Goal: Task Accomplishment & Management: Use online tool/utility

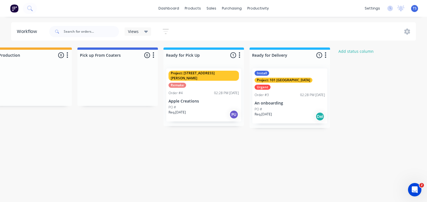
scroll to position [0, 281]
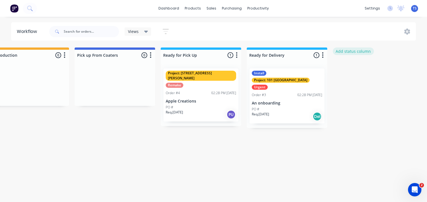
click at [351, 52] on button "Add status column" at bounding box center [352, 51] width 41 height 8
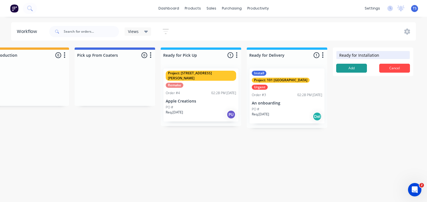
type input "Ready for Installation"
click at [358, 69] on button "Add" at bounding box center [351, 68] width 31 height 9
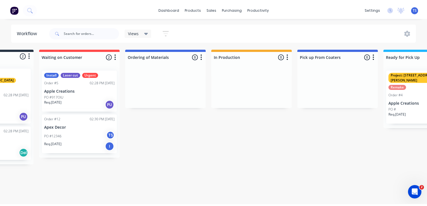
scroll to position [0, 60]
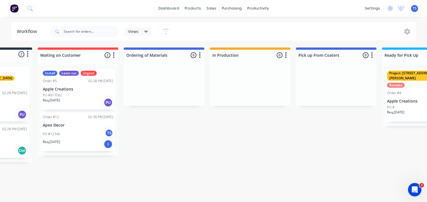
click at [199, 55] on icon "button" at bounding box center [200, 55] width 2 height 7
click at [170, 87] on button "Summaries" at bounding box center [175, 85] width 56 height 9
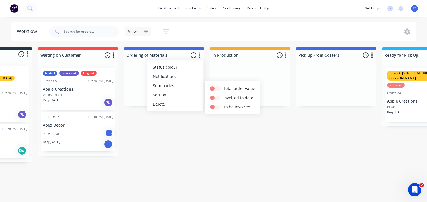
click at [169, 76] on button "Notifications" at bounding box center [175, 76] width 56 height 9
drag, startPoint x: 202, startPoint y: 131, endPoint x: 203, endPoint y: 126, distance: 5.4
click at [202, 130] on div "Submitted 2 Status colour #273444 hex #273444 Save Cancel Summaries Total order…" at bounding box center [361, 104] width 850 height 115
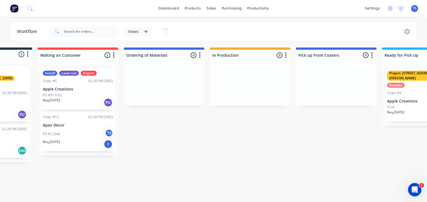
click at [166, 56] on div "Submitted 2 Status colour #273444 hex #273444 Save Cancel Summaries Total order…" at bounding box center [361, 104] width 850 height 115
click at [199, 54] on icon "button" at bounding box center [200, 55] width 2 height 7
click at [167, 67] on span "Status colour" at bounding box center [165, 67] width 25 height 6
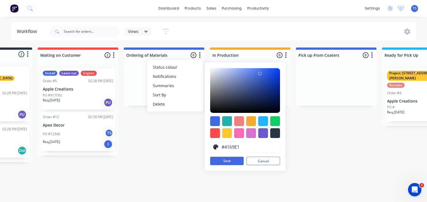
click at [160, 154] on div "Submitted 2 Status colour #273444 hex #273444 Save Cancel Summaries Total order…" at bounding box center [361, 104] width 850 height 115
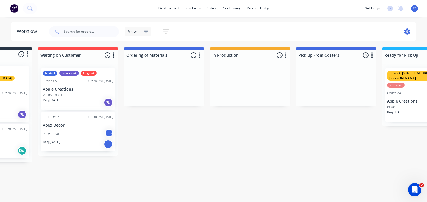
click at [406, 31] on icon at bounding box center [407, 32] width 2 height 2
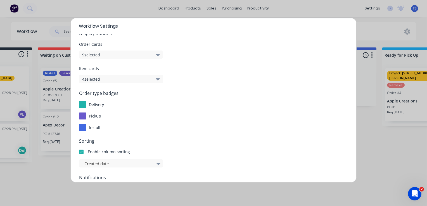
scroll to position [28, 0]
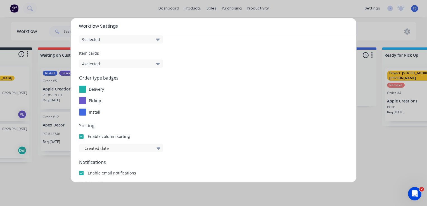
click at [84, 113] on div at bounding box center [82, 112] width 7 height 7
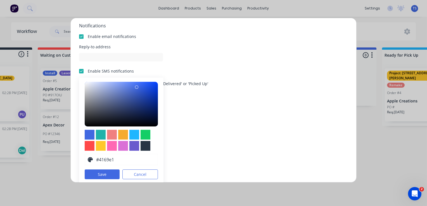
scroll to position [67, 0]
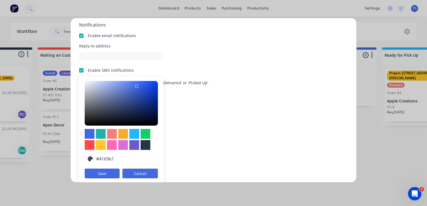
click at [144, 171] on button "Cancel" at bounding box center [139, 174] width 35 height 10
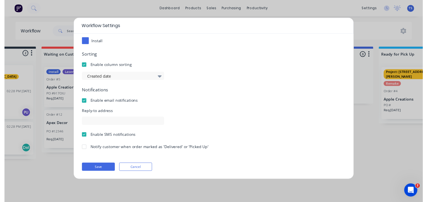
scroll to position [0, 0]
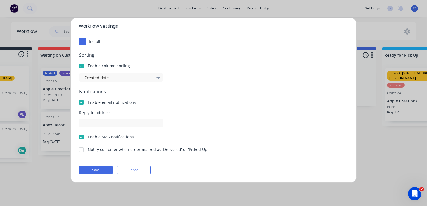
click at [147, 171] on button "Cancel" at bounding box center [133, 170] width 33 height 8
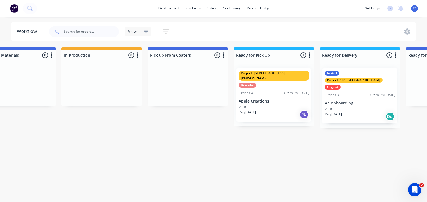
scroll to position [0, 209]
click at [256, 83] on div "Remake" at bounding box center [247, 85] width 18 height 5
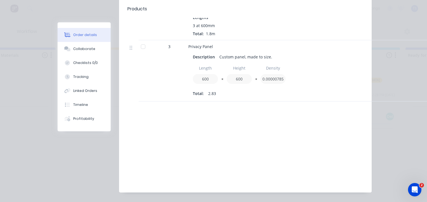
scroll to position [253, 0]
click at [86, 52] on button "Collaborate" at bounding box center [83, 49] width 53 height 14
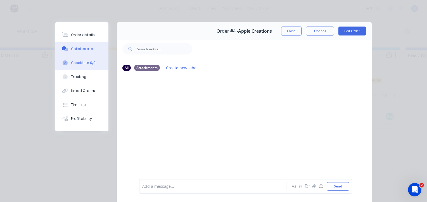
click at [83, 63] on div "Checklists 0/0" at bounding box center [83, 62] width 25 height 5
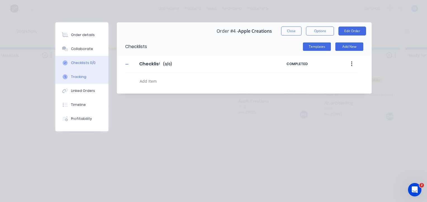
click at [74, 81] on button "Tracking" at bounding box center [81, 77] width 53 height 14
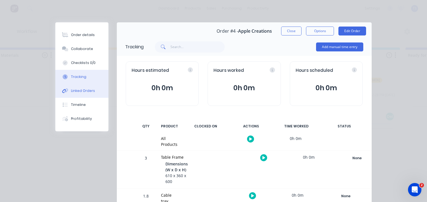
click at [80, 90] on div "Linked Orders" at bounding box center [83, 90] width 24 height 5
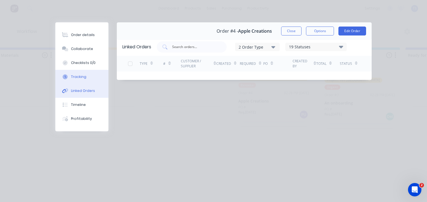
click at [75, 77] on div "Tracking" at bounding box center [78, 76] width 15 height 5
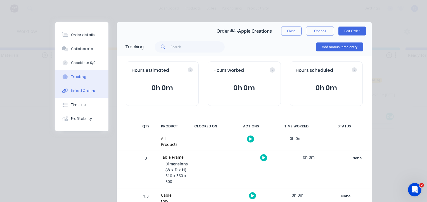
click at [78, 92] on div "Linked Orders" at bounding box center [83, 90] width 24 height 5
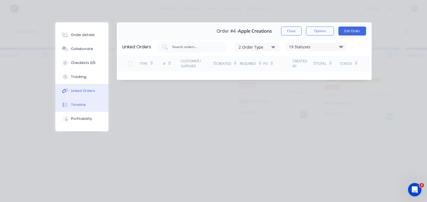
click at [77, 104] on div "Timeline" at bounding box center [78, 104] width 15 height 5
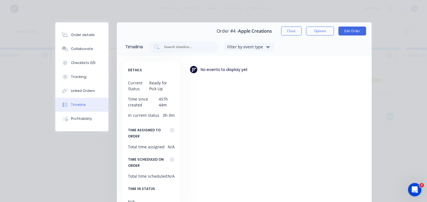
click at [82, 141] on div "Order #4 - Apple Creations Close Options Edit Order Timeline Filter by event ty…" at bounding box center [213, 128] width 316 height 213
click at [82, 116] on button "Profitability" at bounding box center [81, 119] width 53 height 14
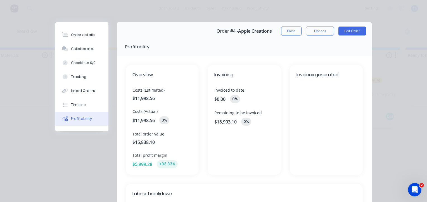
drag, startPoint x: 92, startPoint y: 169, endPoint x: 95, endPoint y: 172, distance: 4.0
click at [290, 31] on button "Close" at bounding box center [291, 31] width 20 height 9
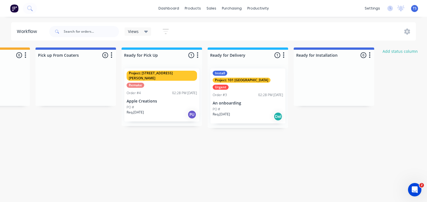
scroll to position [0, 300]
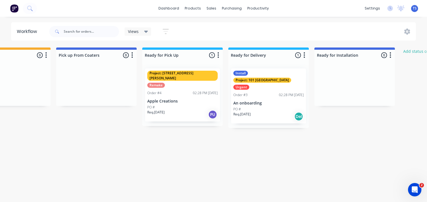
click at [368, 48] on div "Ready for Installation 0 Status colour #4169E1 hex #4169E1 Save Cancel Notifica…" at bounding box center [354, 53] width 80 height 13
click at [391, 55] on button "button" at bounding box center [390, 55] width 7 height 7
click at [353, 71] on button "Status colour" at bounding box center [365, 67] width 56 height 9
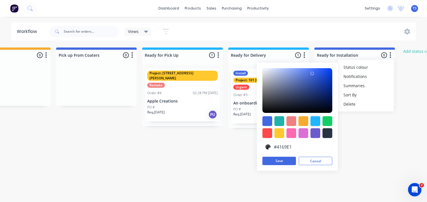
click at [314, 122] on div at bounding box center [315, 121] width 10 height 10
type input "#1FB6FF"
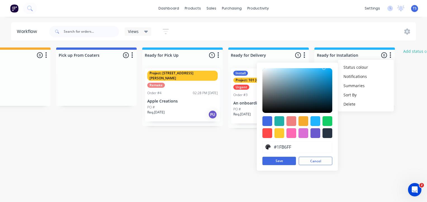
click at [378, 129] on div "Submitted 2 Status colour #273444 hex #273444 Save Cancel Summaries Total order…" at bounding box center [121, 104] width 850 height 115
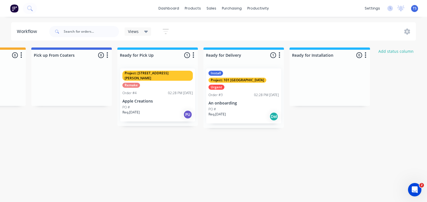
scroll to position [0, 328]
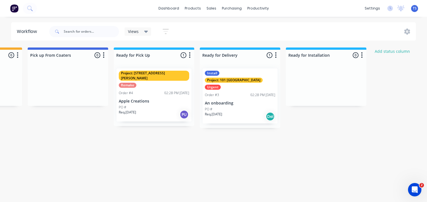
click at [356, 54] on div at bounding box center [326, 55] width 80 height 11
click at [356, 54] on div "Ready for Installation 0 Status colour #1FB6FF hex #1FB6FF Save Cancel Notifica…" at bounding box center [326, 53] width 80 height 13
click at [272, 55] on button "button" at bounding box center [275, 55] width 7 height 7
click at [243, 87] on button "Summaries" at bounding box center [251, 85] width 56 height 9
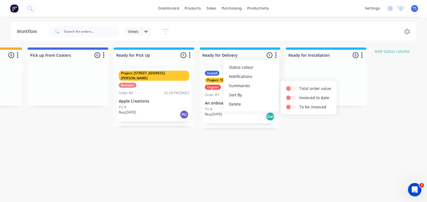
click at [299, 85] on label at bounding box center [299, 85] width 0 height 0
click at [289, 89] on input "checkbox" at bounding box center [288, 87] width 4 height 5
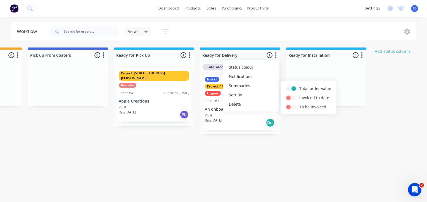
click at [299, 85] on label at bounding box center [299, 85] width 0 height 0
click at [290, 90] on input "checkbox" at bounding box center [288, 87] width 4 height 5
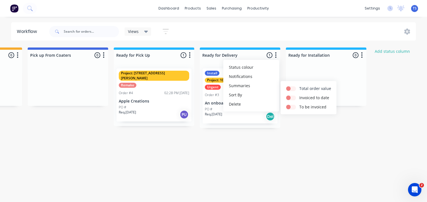
click at [299, 85] on label at bounding box center [299, 85] width 0 height 0
click at [289, 87] on input "checkbox" at bounding box center [288, 87] width 4 height 5
checkbox input "true"
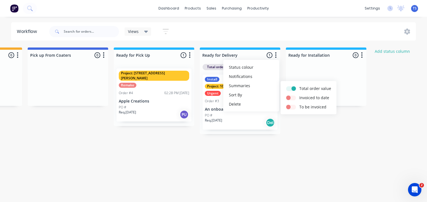
click at [261, 146] on div "Submitted 2 Status colour #273444 hex #273444 Save Cancel Summaries Total order…" at bounding box center [93, 104] width 850 height 115
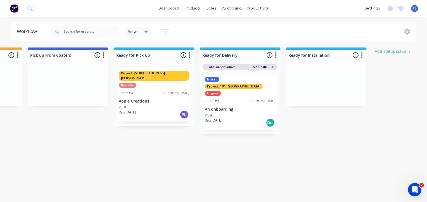
click at [249, 67] on div "Total order value: $22,500.00" at bounding box center [239, 67] width 75 height 6
click at [228, 66] on span "Total order value:" at bounding box center [221, 66] width 28 height 5
drag, startPoint x: 228, startPoint y: 66, endPoint x: 277, endPoint y: 56, distance: 50.1
click at [278, 57] on button "button" at bounding box center [275, 55] width 7 height 7
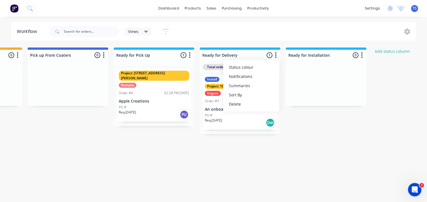
click at [240, 83] on button "Summaries" at bounding box center [251, 85] width 56 height 9
click at [299, 85] on label at bounding box center [299, 85] width 0 height 0
click at [290, 87] on input "checkbox" at bounding box center [288, 87] width 4 height 5
checkbox input "false"
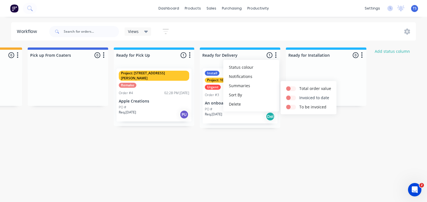
click at [299, 95] on label at bounding box center [299, 95] width 0 height 0
click at [287, 97] on input "checkbox" at bounding box center [288, 97] width 4 height 5
checkbox input "true"
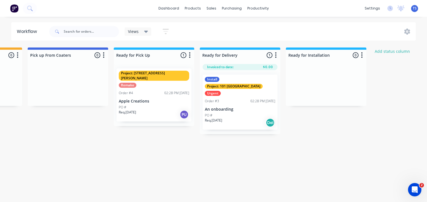
click at [268, 67] on span "$0.00" at bounding box center [268, 66] width 10 height 5
click at [275, 57] on icon "button" at bounding box center [275, 55] width 1 height 6
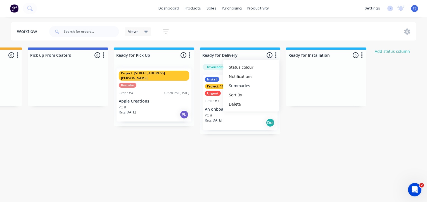
drag, startPoint x: 239, startPoint y: 87, endPoint x: 243, endPoint y: 88, distance: 4.4
click at [239, 87] on button "Summaries" at bounding box center [251, 85] width 56 height 9
click at [299, 95] on label at bounding box center [299, 95] width 0 height 0
click at [290, 97] on input "checkbox" at bounding box center [288, 97] width 4 height 5
checkbox input "false"
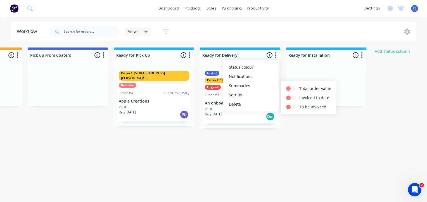
click at [299, 104] on label at bounding box center [299, 104] width 0 height 0
click at [288, 107] on input "checkbox" at bounding box center [288, 106] width 4 height 5
checkbox input "true"
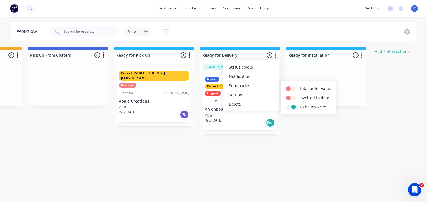
click at [289, 150] on div "Submitted 2 Status colour #273444 hex #273444 Save Cancel Summaries Total order…" at bounding box center [93, 104] width 850 height 115
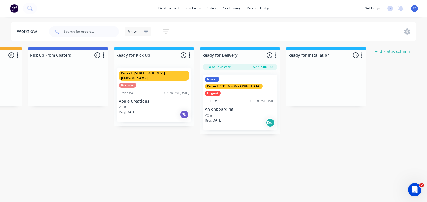
click at [258, 65] on span "$22,500.00" at bounding box center [263, 66] width 20 height 5
click at [261, 68] on span "$22,500.00" at bounding box center [263, 66] width 20 height 5
click at [288, 135] on div "Submitted 2 Status colour #273444 hex #273444 Save Cancel Summaries Total order…" at bounding box center [93, 104] width 850 height 115
click at [275, 57] on icon "button" at bounding box center [275, 55] width 1 height 6
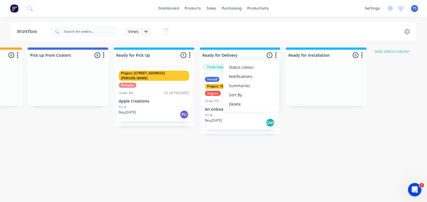
click at [234, 85] on button "Summaries" at bounding box center [251, 85] width 56 height 9
click at [299, 104] on label at bounding box center [299, 104] width 0 height 0
click at [290, 108] on input "checkbox" at bounding box center [288, 106] width 4 height 5
checkbox input "false"
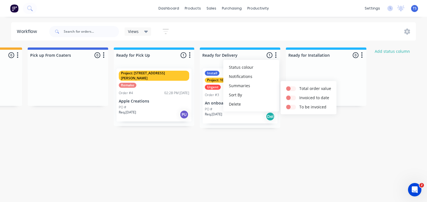
drag, startPoint x: 290, startPoint y: 141, endPoint x: 294, endPoint y: 146, distance: 6.4
click at [289, 141] on div "Submitted 2 Status colour #273444 hex #273444 Save Cancel Summaries Total order…" at bounding box center [93, 104] width 850 height 115
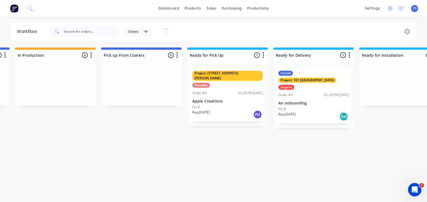
scroll to position [0, 253]
